Goal: Transaction & Acquisition: Book appointment/travel/reservation

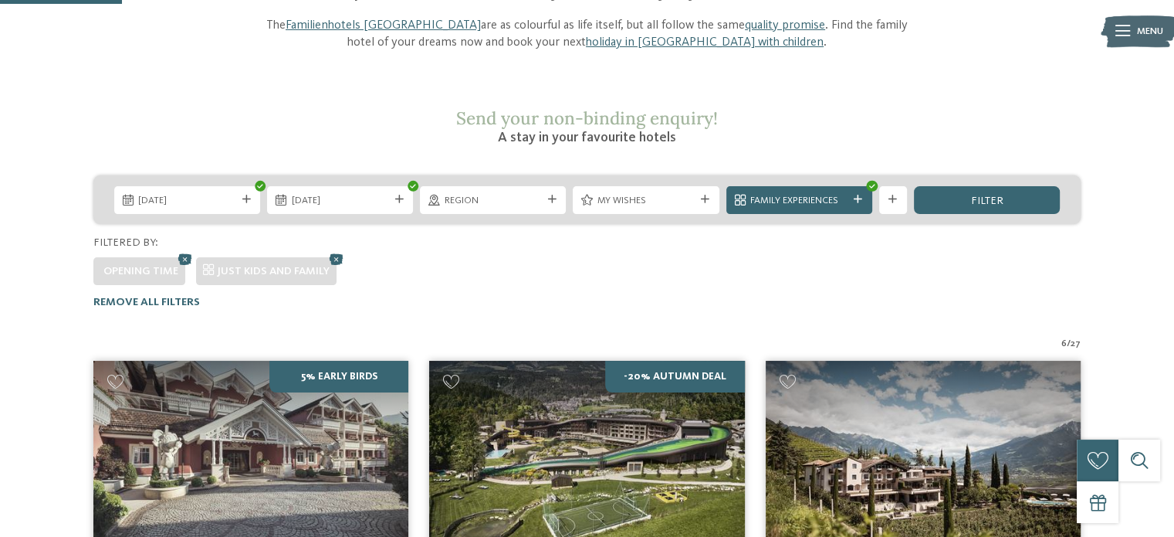
scroll to position [179, 0]
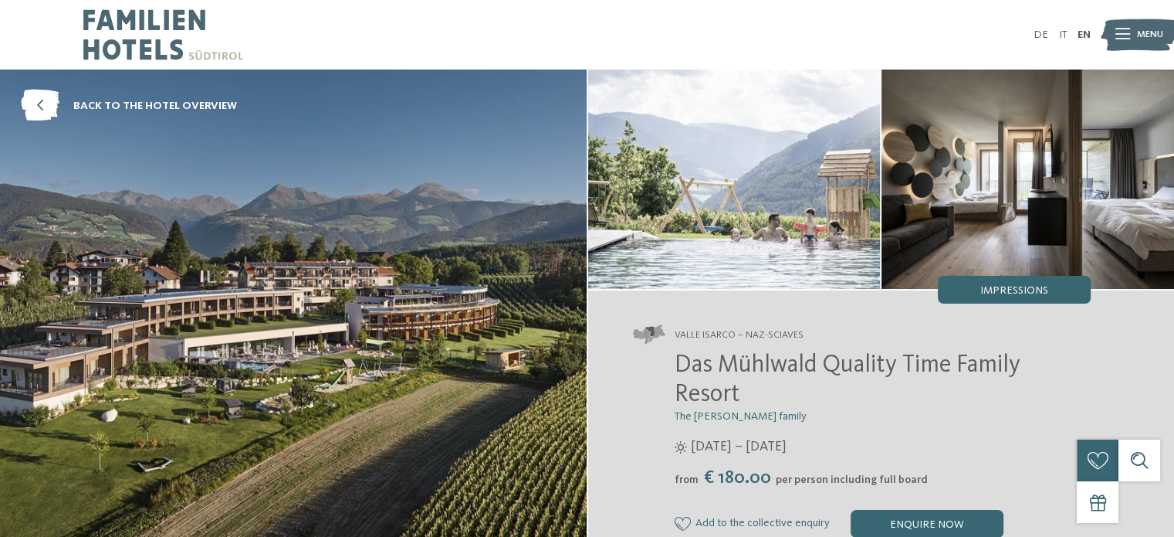
click at [1143, 39] on span "Menu" at bounding box center [1150, 35] width 26 height 14
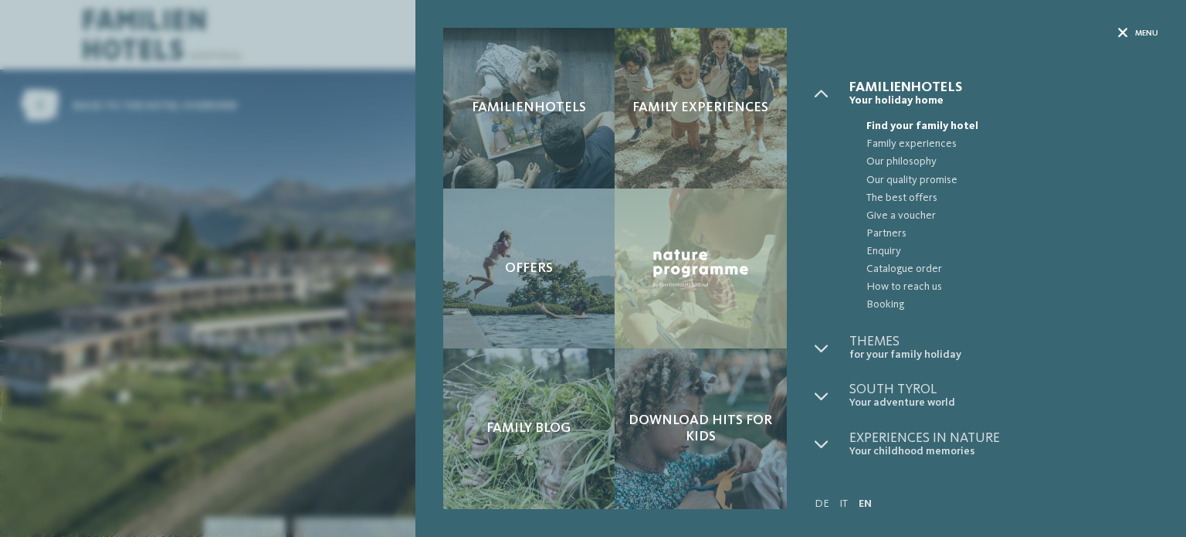
click at [1120, 30] on icon at bounding box center [1123, 34] width 10 height 10
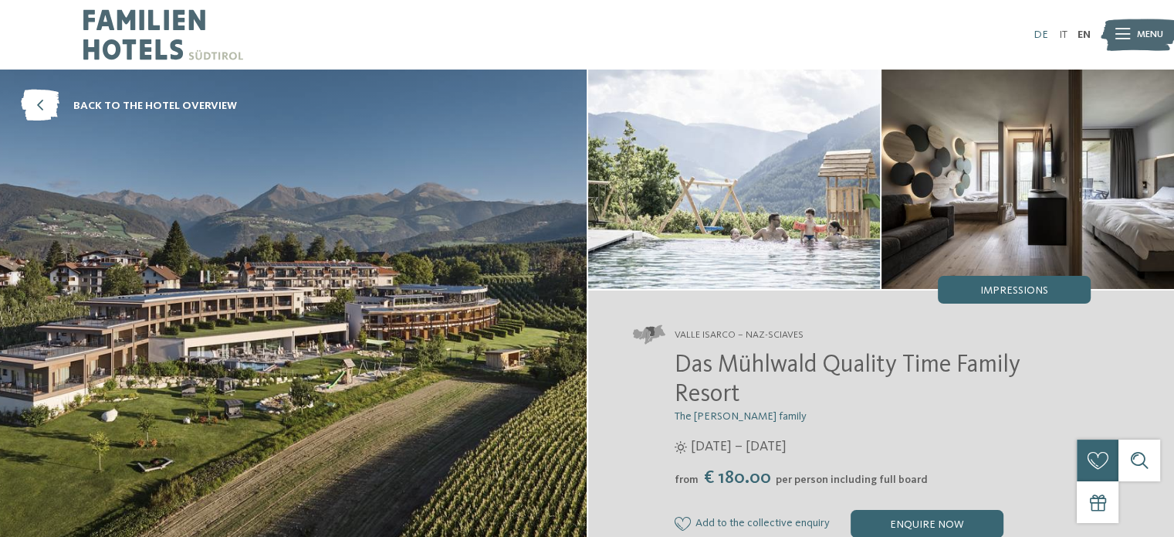
click at [1037, 36] on link "DE" at bounding box center [1041, 34] width 15 height 11
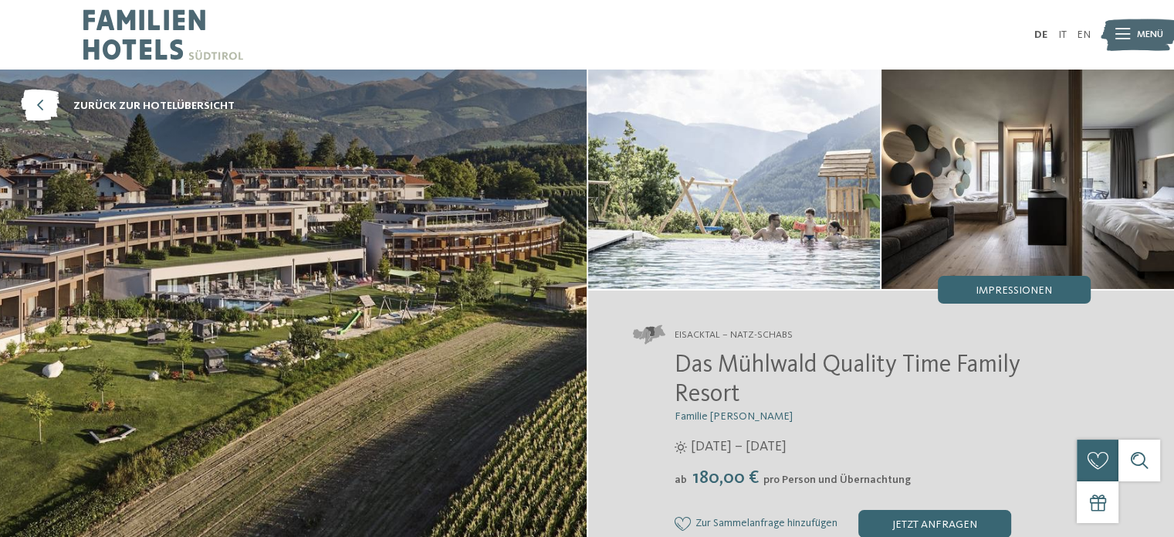
click at [1116, 36] on icon at bounding box center [1123, 34] width 15 height 11
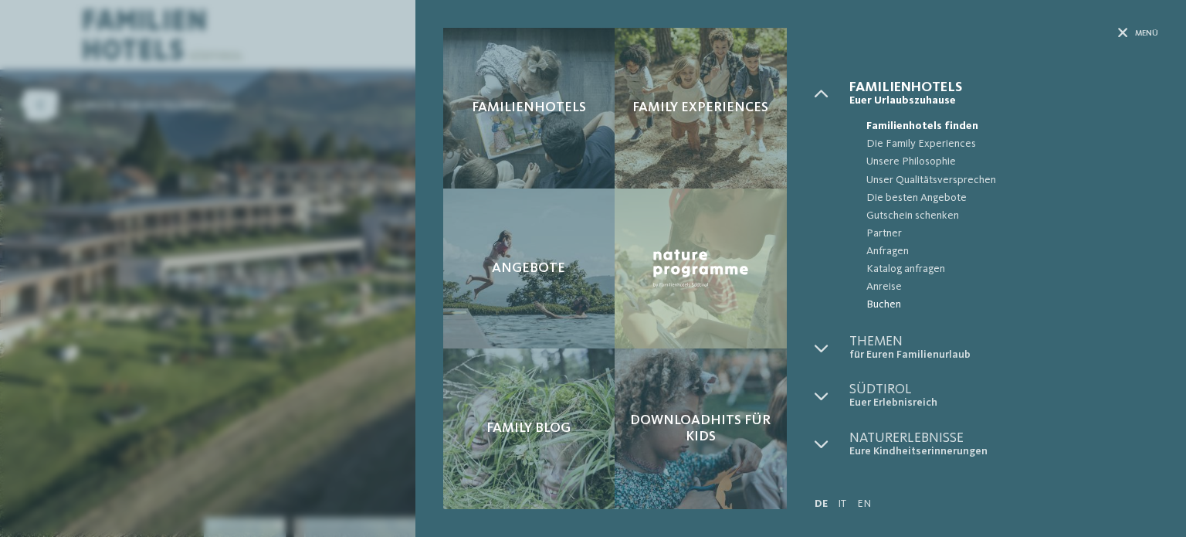
click at [880, 303] on span "Buchen" at bounding box center [1012, 305] width 292 height 18
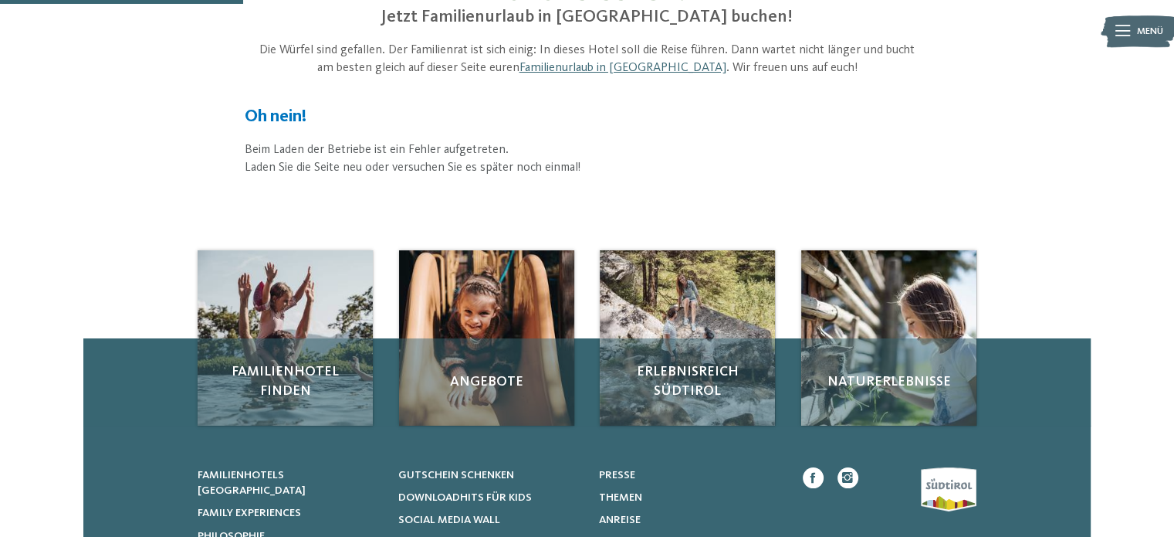
scroll to position [31, 0]
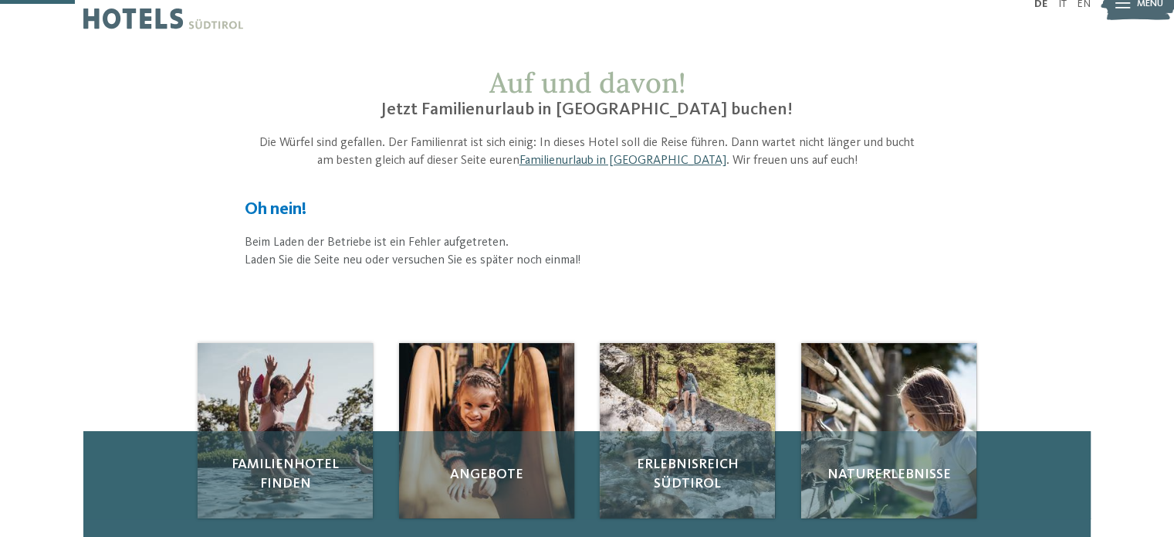
click at [614, 157] on link "Familienurlaub in [GEOGRAPHIC_DATA]" at bounding box center [622, 160] width 207 height 12
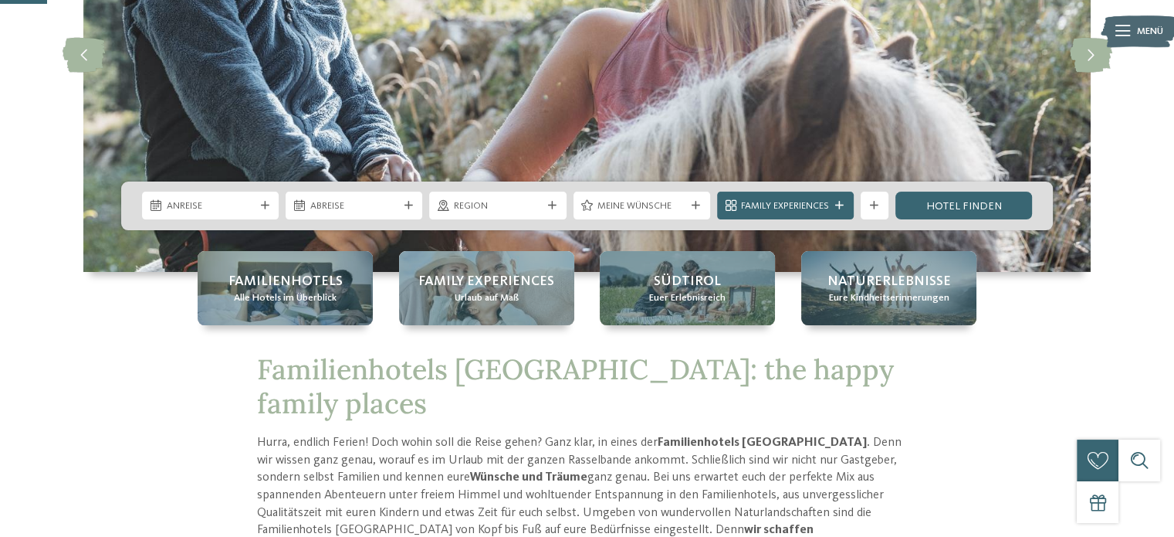
scroll to position [247, 0]
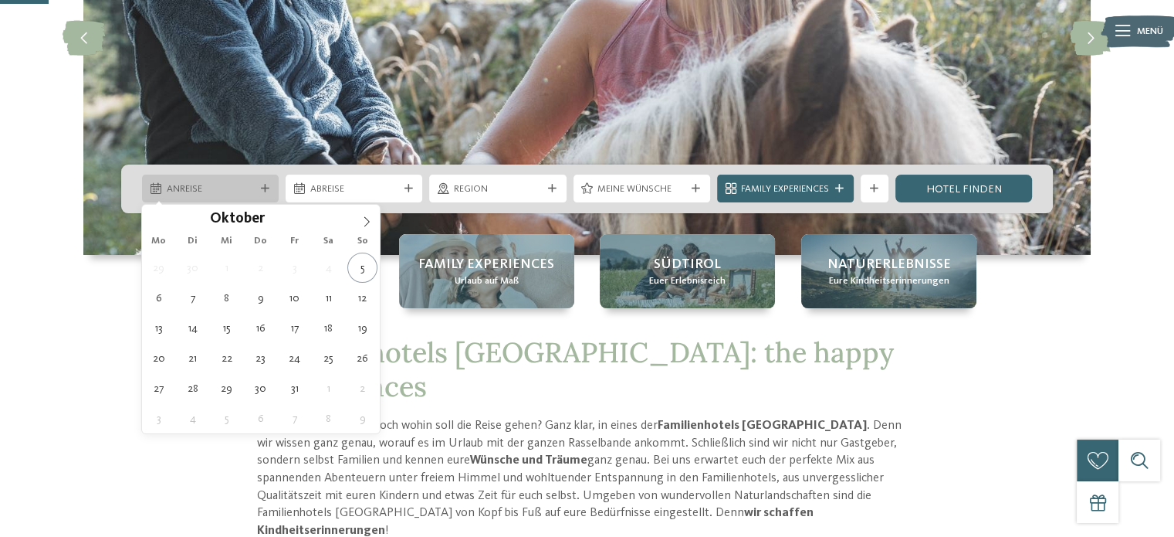
click at [259, 185] on div at bounding box center [265, 189] width 14 height 8
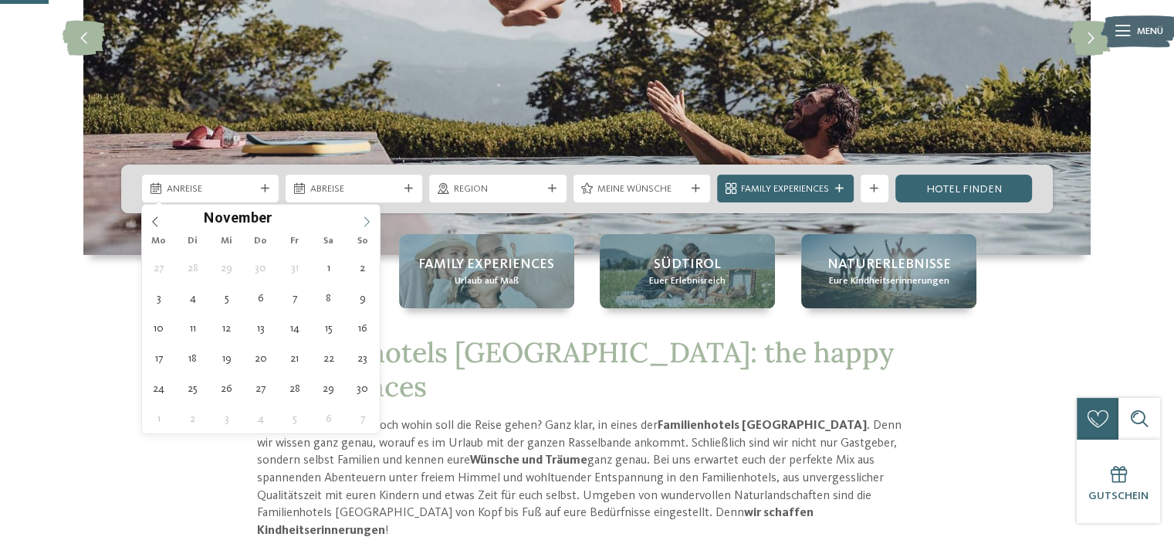
click at [361, 217] on icon at bounding box center [366, 221] width 11 height 11
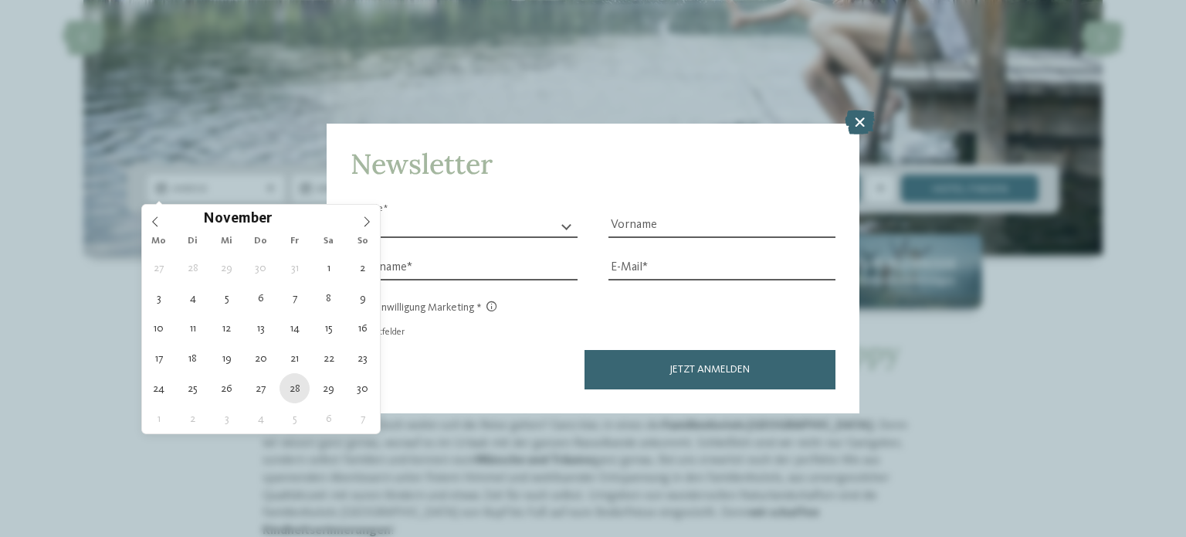
type div "28.11.2025"
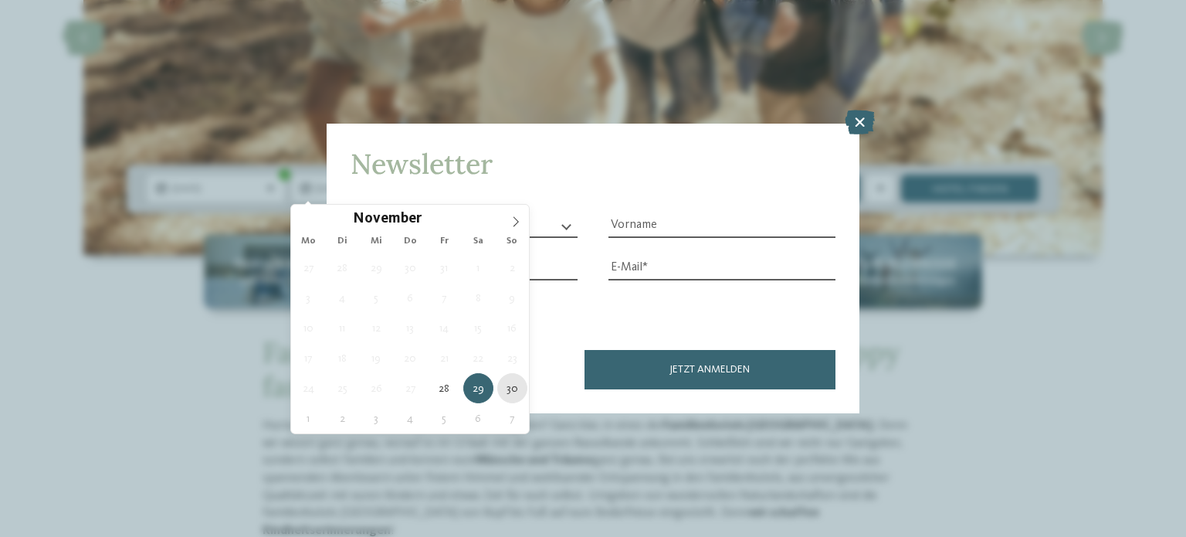
type div "30.11.2025"
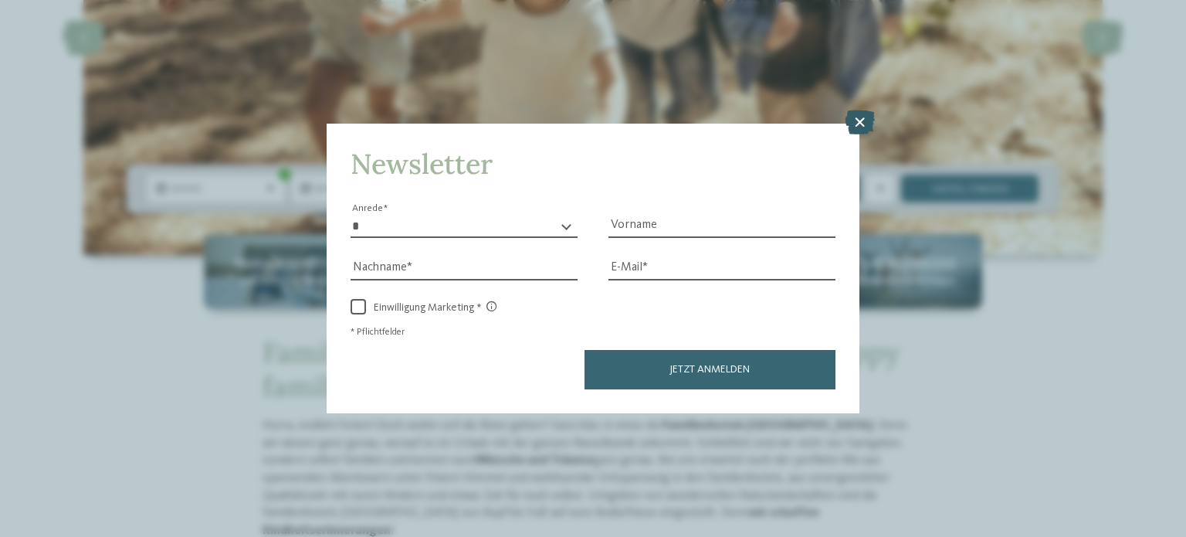
click at [858, 124] on icon at bounding box center [860, 122] width 30 height 25
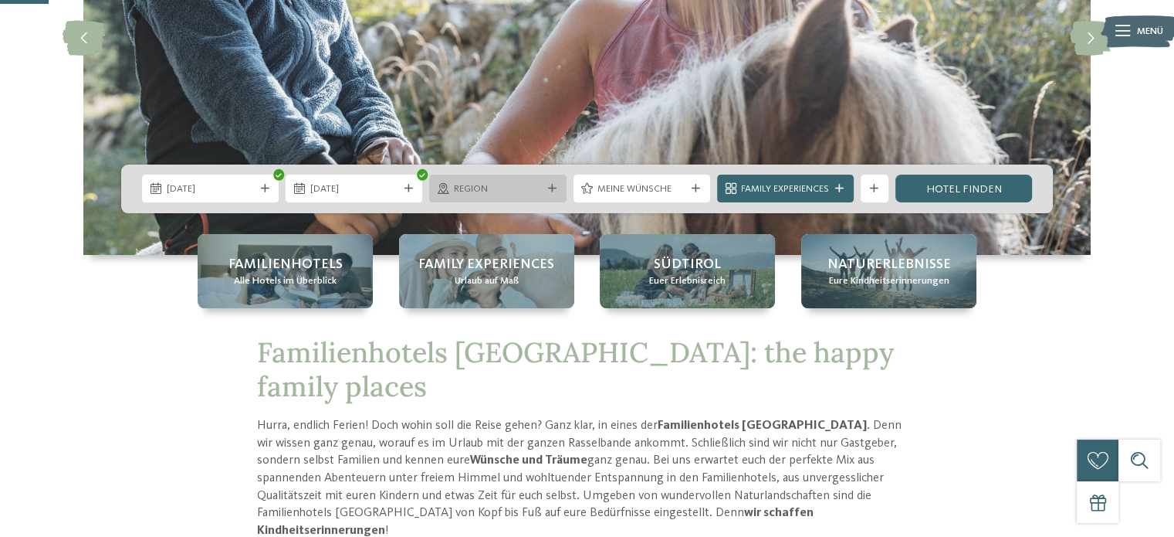
click at [550, 190] on icon at bounding box center [552, 189] width 8 height 8
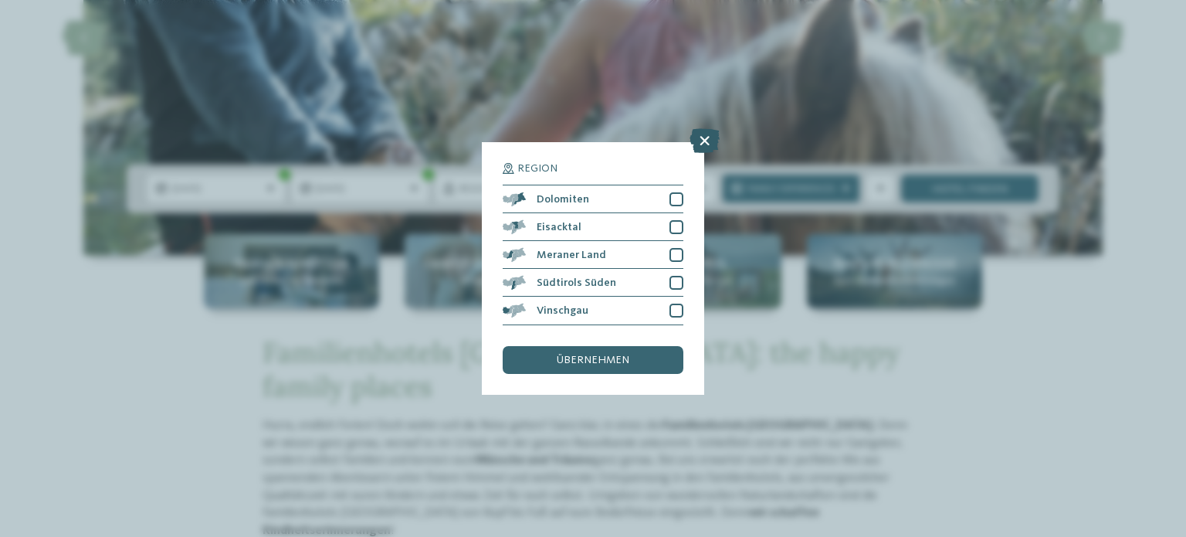
click at [701, 144] on icon at bounding box center [704, 141] width 30 height 25
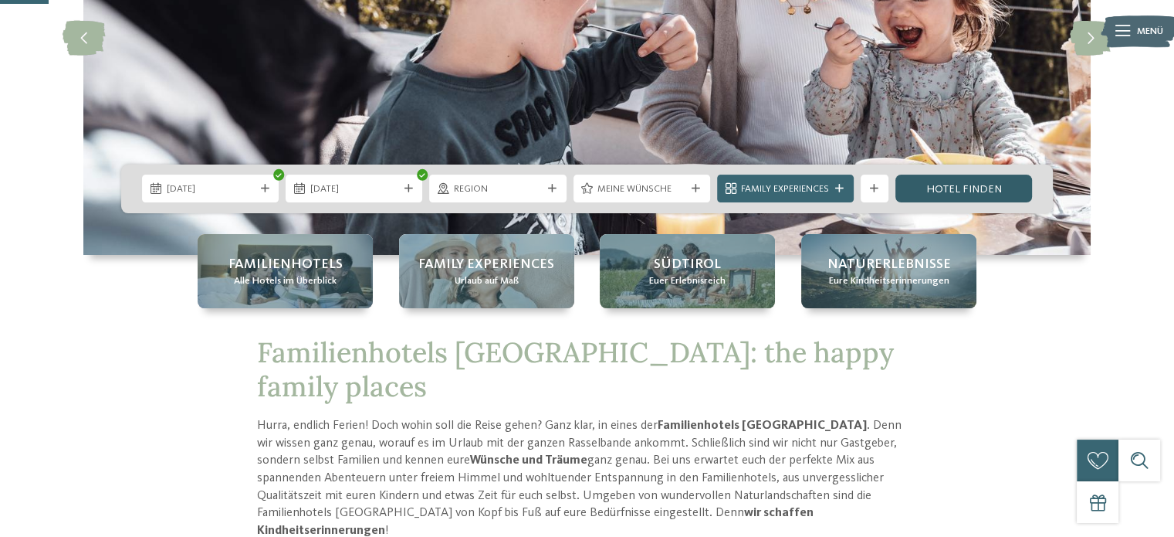
click at [923, 189] on link "Hotel finden" at bounding box center [963, 188] width 137 height 28
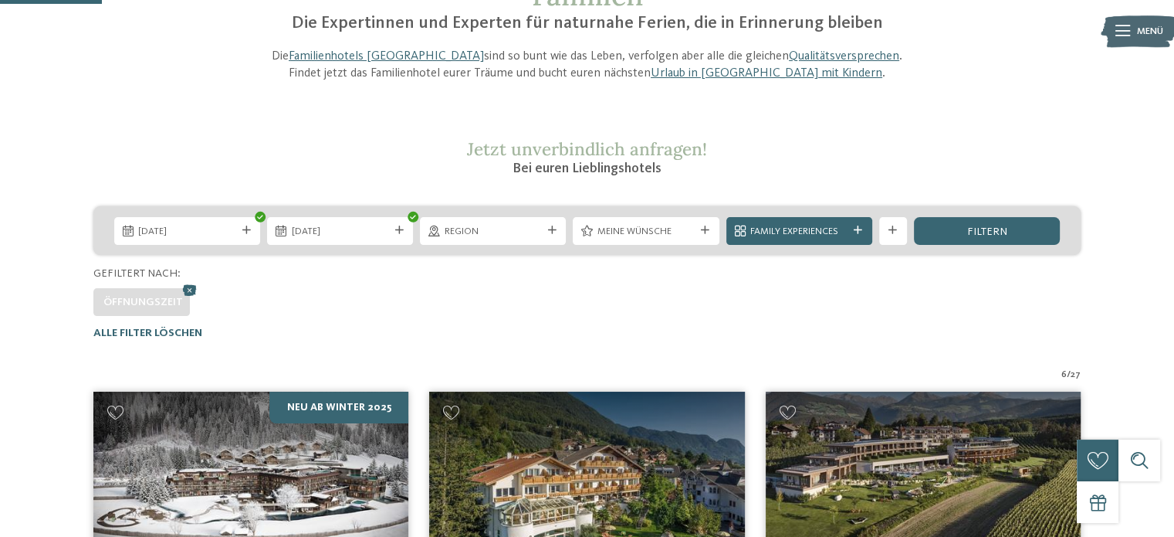
scroll to position [148, 0]
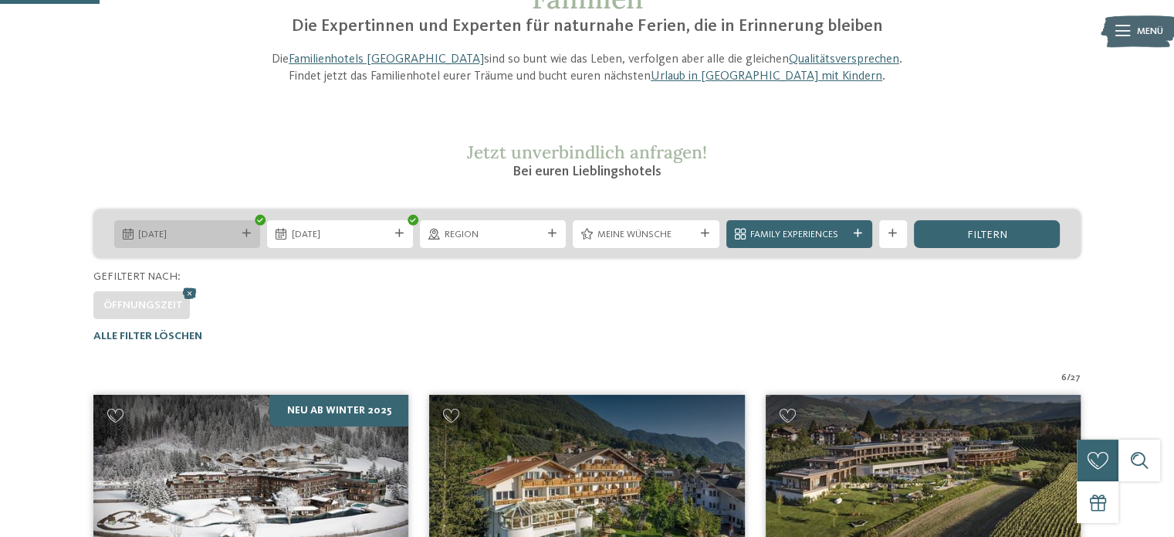
click at [207, 234] on span "28.11.2025" at bounding box center [186, 235] width 97 height 14
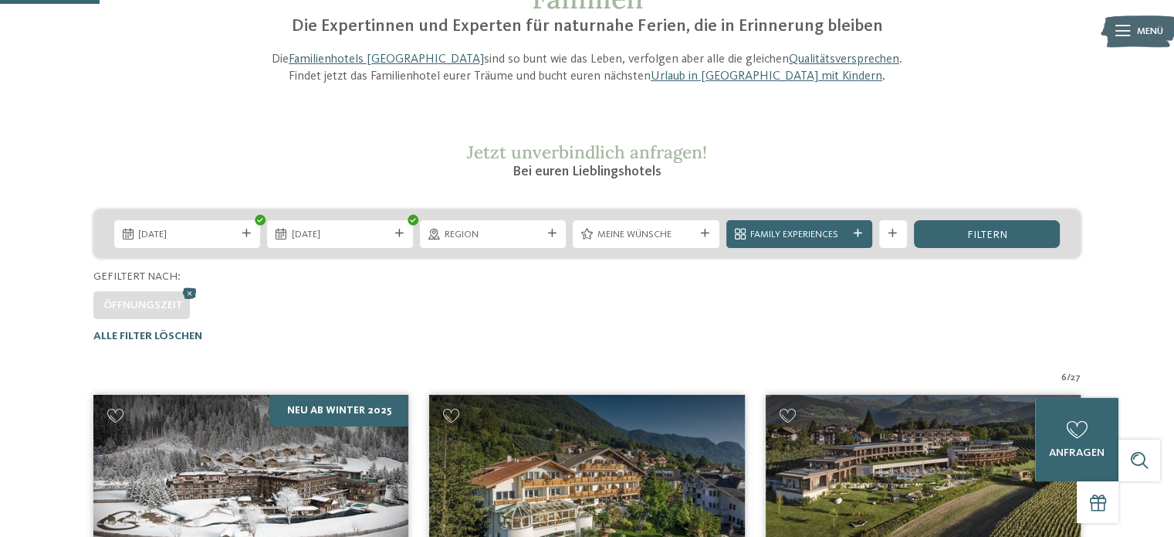
click at [191, 176] on section "Jetzt unverbindlich anfragen! Bei euren Lieblingshotels" at bounding box center [587, 161] width 946 height 40
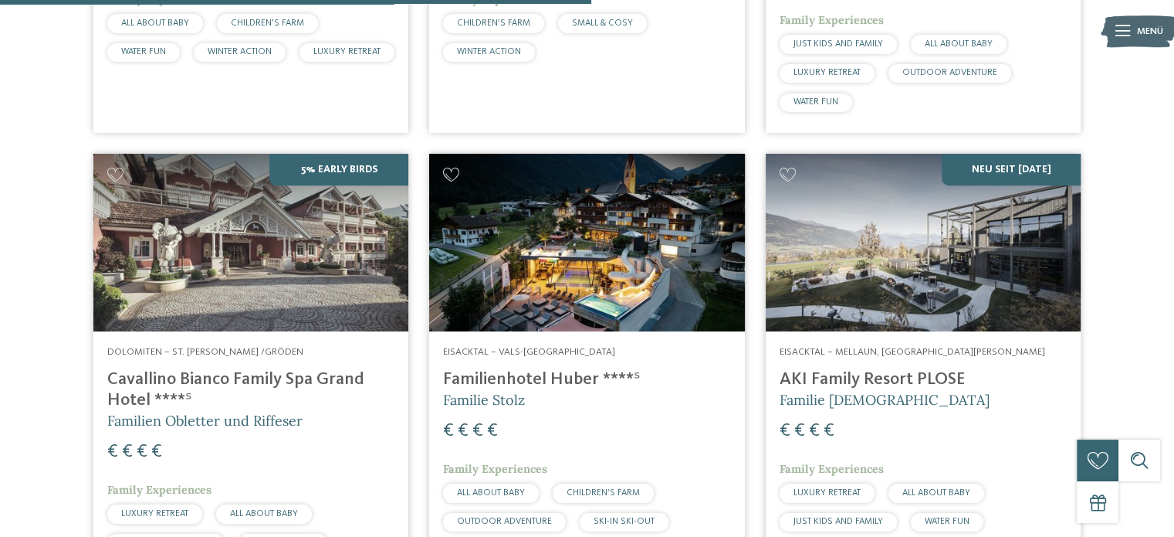
scroll to position [951, 0]
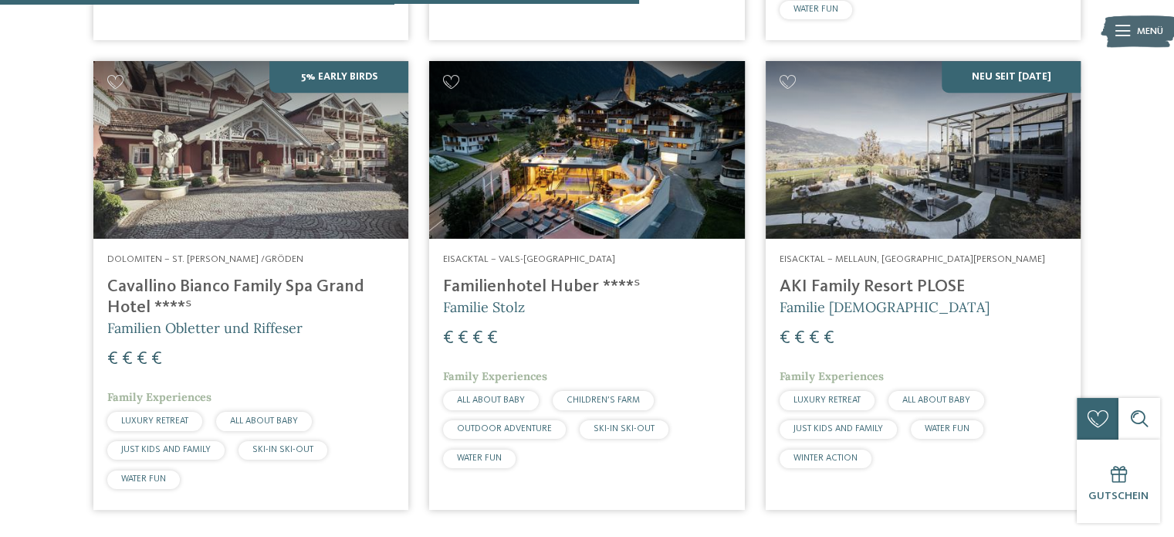
click at [163, 225] on img at bounding box center [250, 150] width 315 height 178
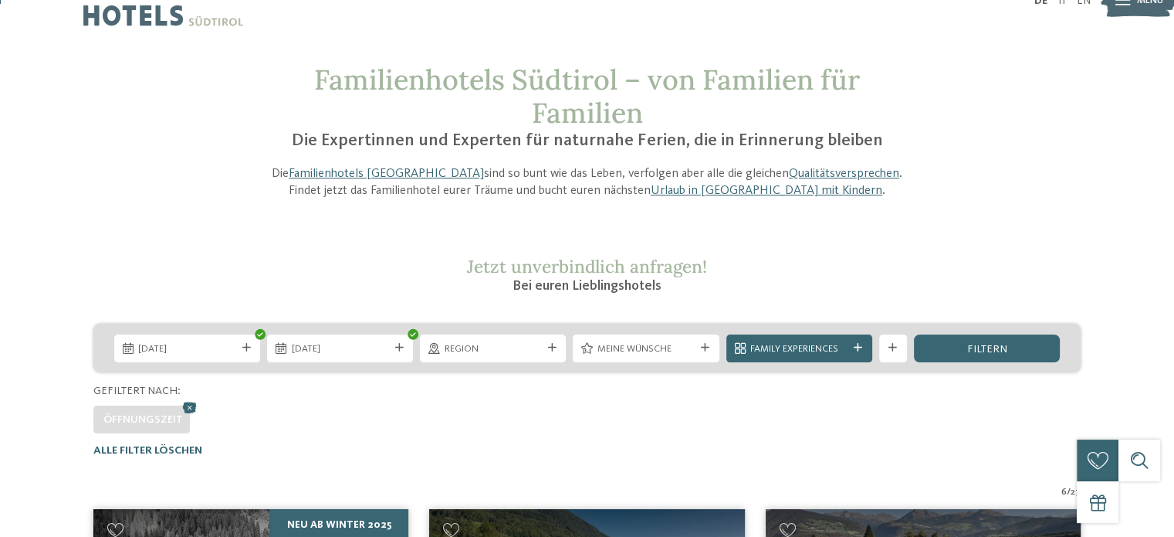
scroll to position [0, 0]
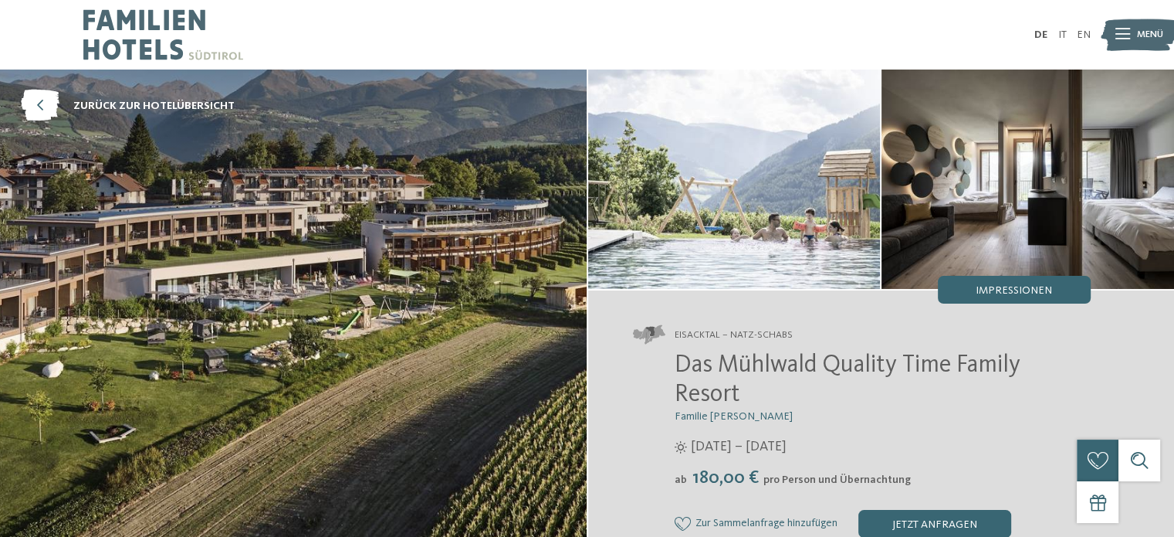
click at [1116, 34] on icon at bounding box center [1123, 34] width 15 height 11
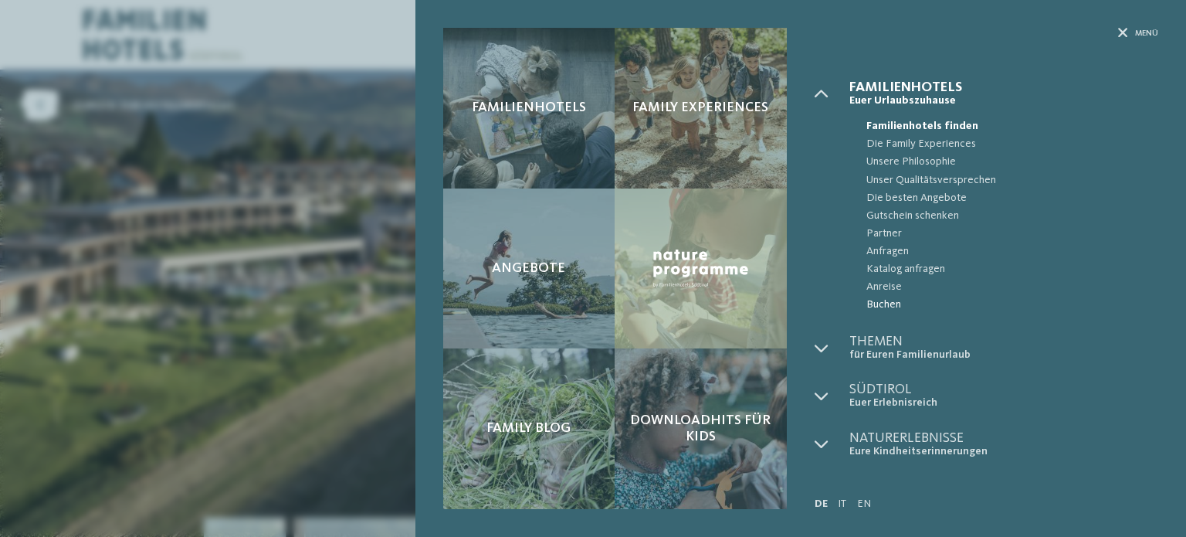
click at [886, 302] on span "Buchen" at bounding box center [1012, 305] width 292 height 18
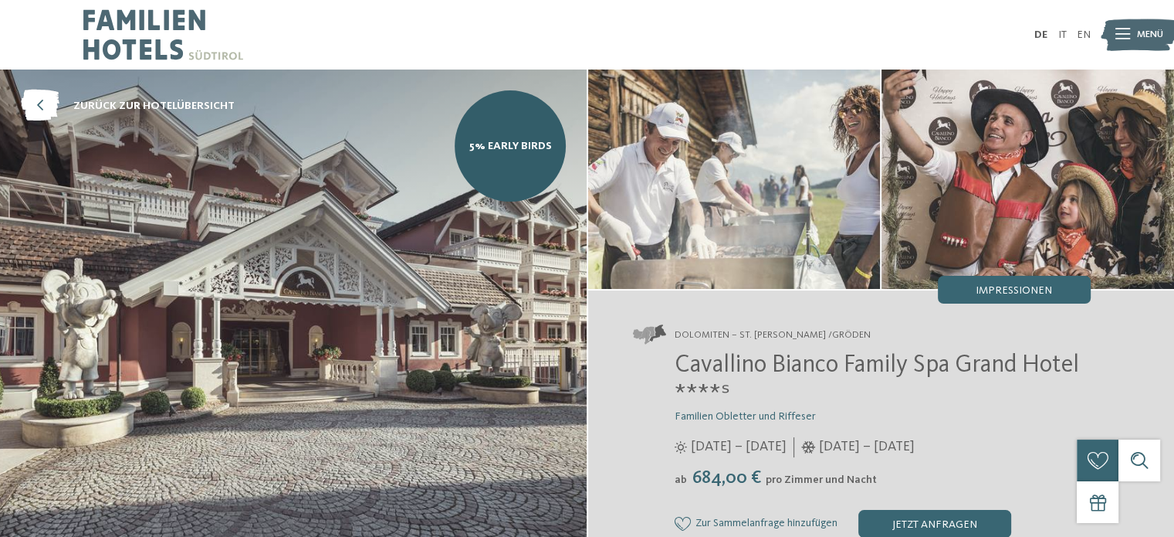
click at [1124, 39] on icon at bounding box center [1123, 34] width 15 height 11
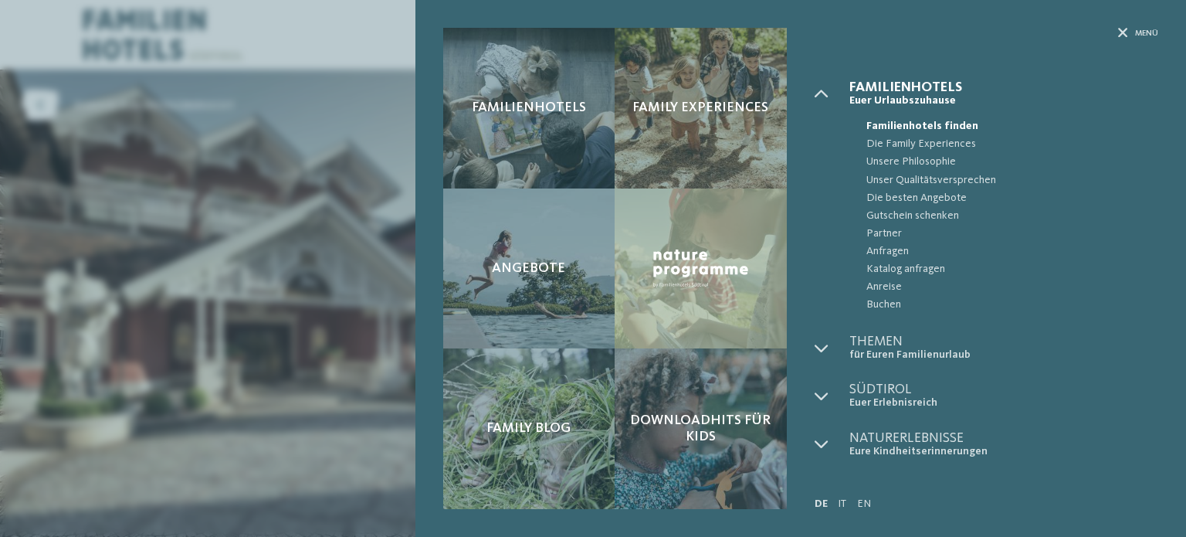
click at [340, 307] on div "Familienhotels Family Experiences Angebote" at bounding box center [593, 268] width 1186 height 537
